Goal: Task Accomplishment & Management: Complete application form

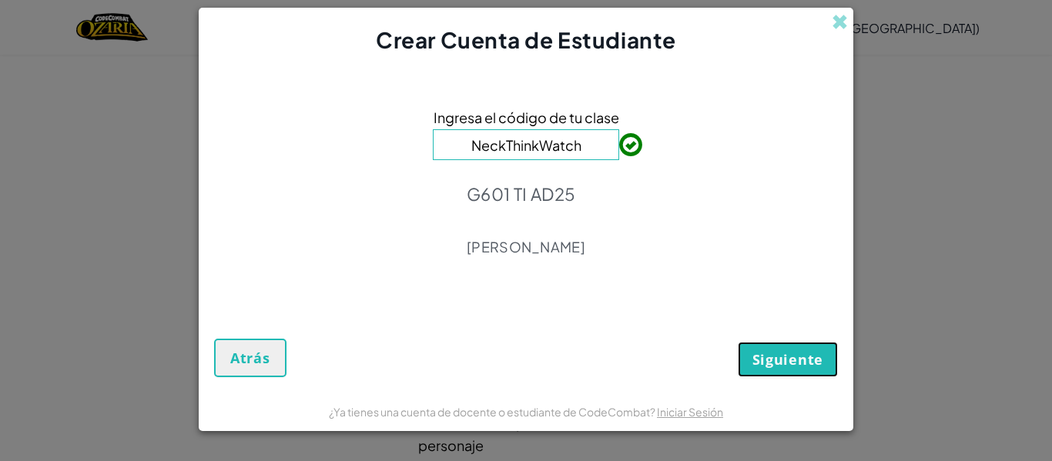
click at [784, 363] on span "Siguiente" at bounding box center [787, 359] width 71 height 18
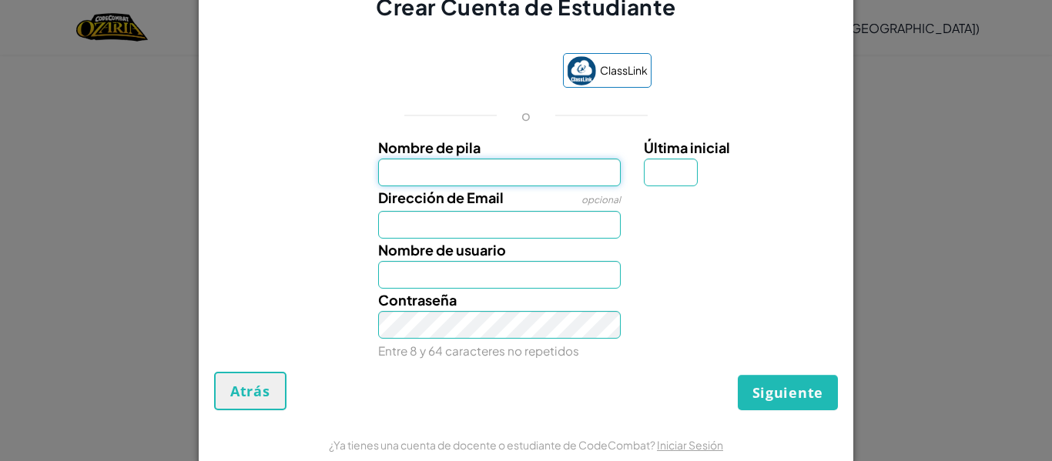
click at [604, 180] on input "Nombre de pila" at bounding box center [499, 173] width 243 height 28
type input "a"
type input "[PERSON_NAME]"
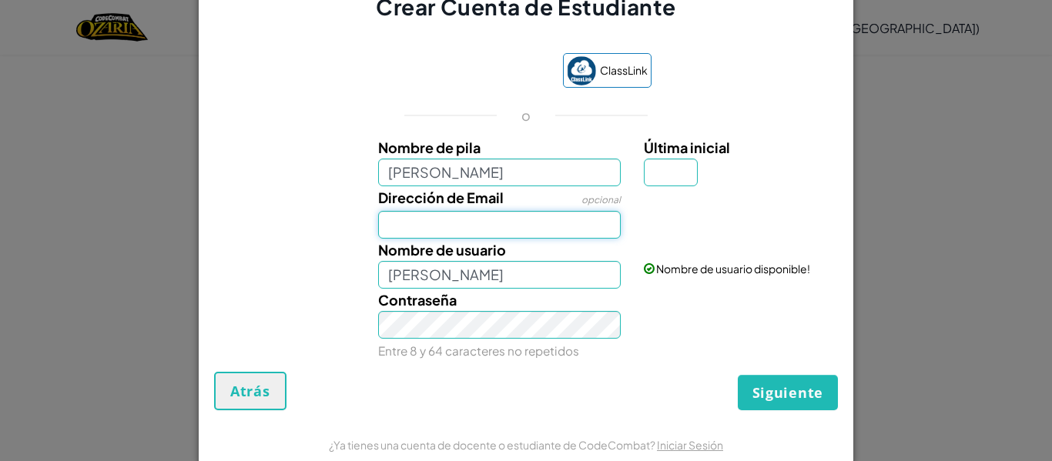
click at [585, 229] on input "Dirección de Email" at bounding box center [499, 225] width 243 height 28
type input "[EMAIL_ADDRESS][DOMAIN_NAME]"
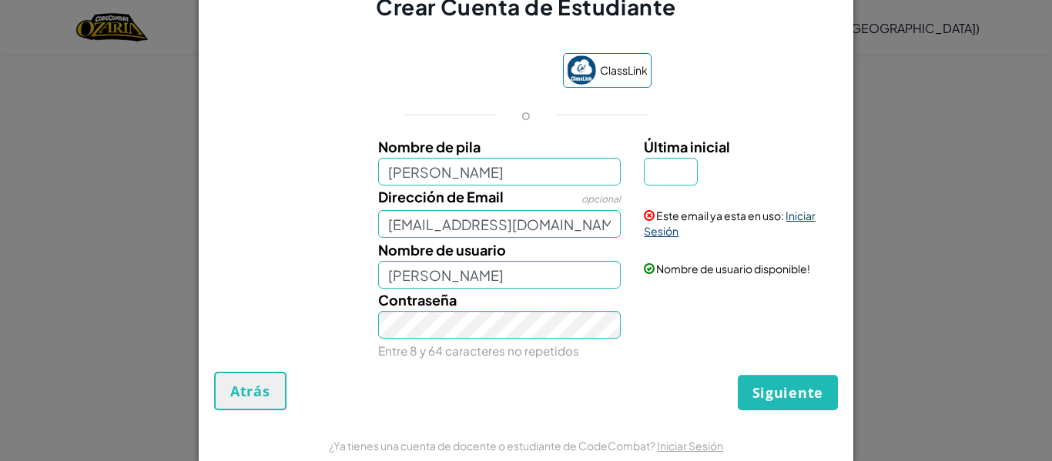
click at [662, 233] on link "Iniciar Sesión" at bounding box center [730, 223] width 172 height 29
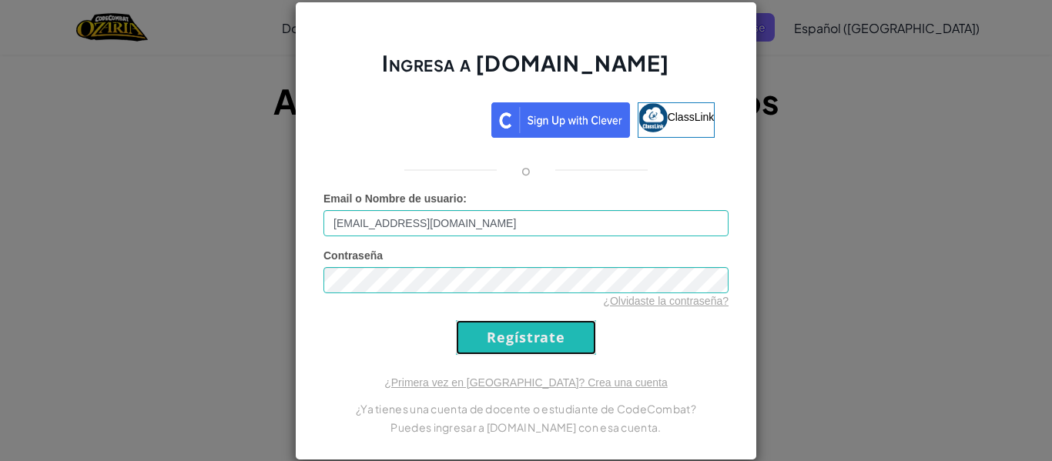
click at [532, 353] on input "Regístrate" at bounding box center [526, 337] width 140 height 35
